Goal: Task Accomplishment & Management: Complete application form

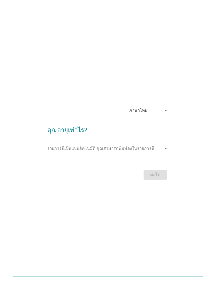
click at [103, 153] on input "รายการนี้เป็นแบบอัตโนมัติ คุณสามารถพิมพ์ลงในรายการนี้" at bounding box center [104, 148] width 114 height 8
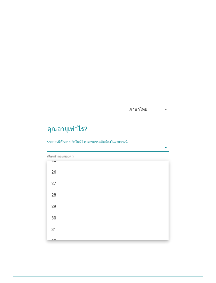
scroll to position [89, 0]
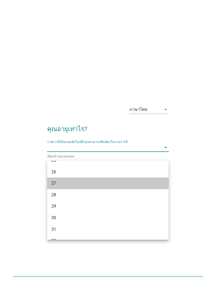
click at [57, 182] on div "27" at bounding box center [103, 183] width 104 height 6
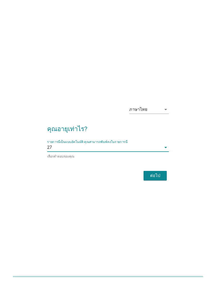
click at [152, 179] on div "ต่อไป" at bounding box center [155, 175] width 15 height 6
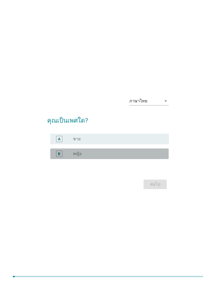
click at [96, 156] on div "radio_button_unchecked หญิง" at bounding box center [117, 153] width 88 height 5
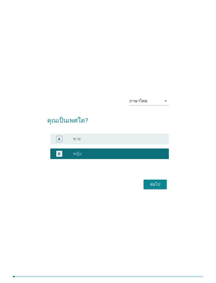
click at [158, 187] on div "ต่อไป" at bounding box center [155, 184] width 15 height 6
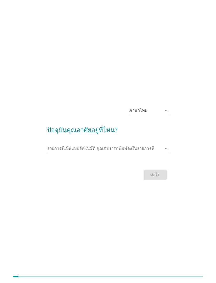
click at [117, 153] on input "รายการนี้เป็นแบบอัตโนมัติ คุณสามารถพิมพ์ลงในรายการนี้" at bounding box center [104, 148] width 114 height 8
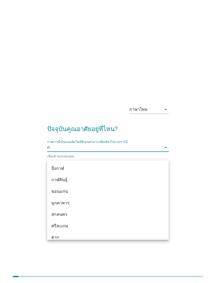
type input "กร"
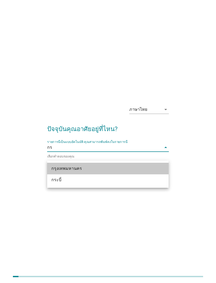
click at [79, 170] on div "กรุงเทพมหานคร" at bounding box center [103, 168] width 104 height 6
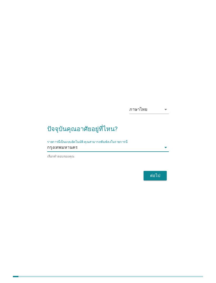
click at [156, 179] on div "ต่อไป" at bounding box center [155, 175] width 15 height 6
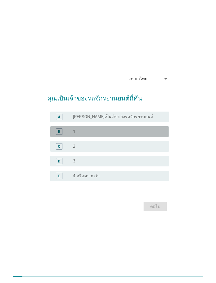
click at [98, 134] on div "radio_button_unchecked 1" at bounding box center [117, 131] width 88 height 5
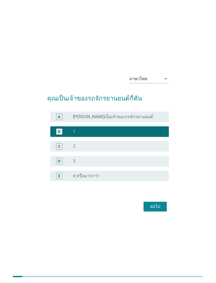
click at [161, 210] on div "ต่อไป" at bounding box center [155, 206] width 15 height 6
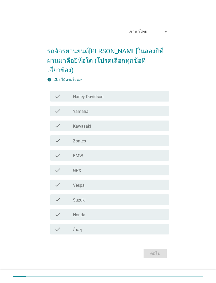
click at [88, 234] on div "check check_box_outline_blank อื่น ๆ" at bounding box center [109, 229] width 118 height 11
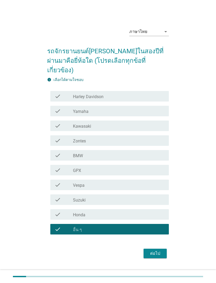
click at [155, 256] on div "ต่อไป" at bounding box center [155, 253] width 15 height 6
